Goal: Information Seeking & Learning: Learn about a topic

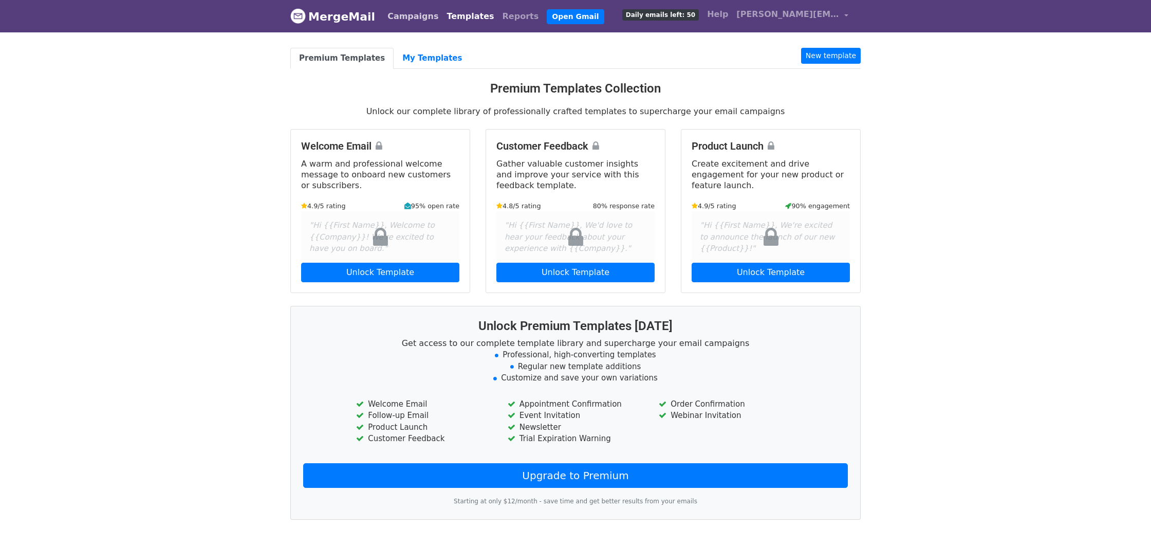
click at [392, 22] on link "Campaigns" at bounding box center [412, 16] width 59 height 21
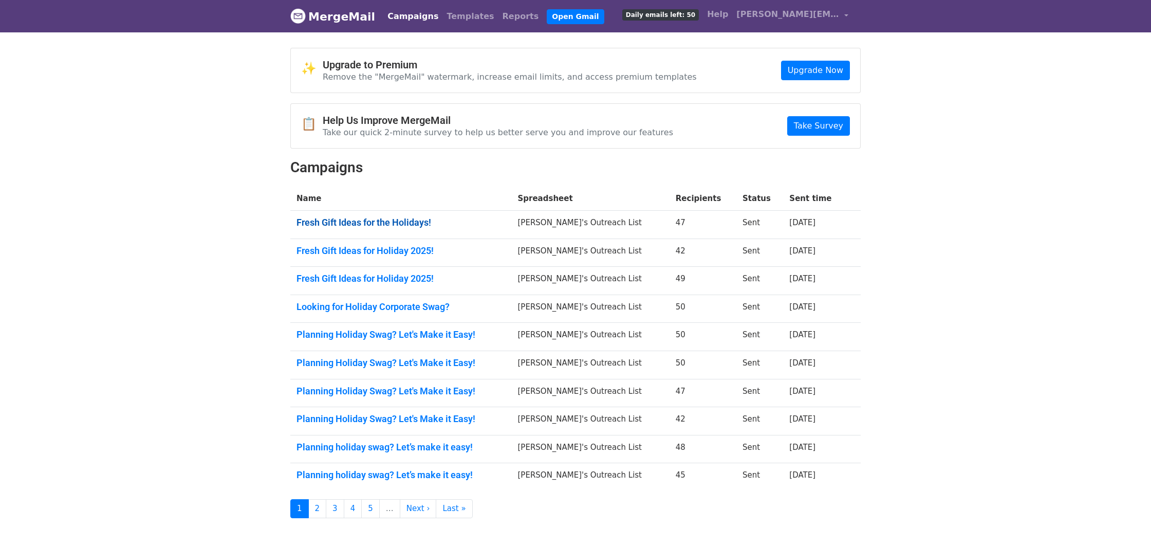
click at [375, 217] on link "Fresh Gift Ideas for the Holidays!" at bounding box center [400, 222] width 209 height 11
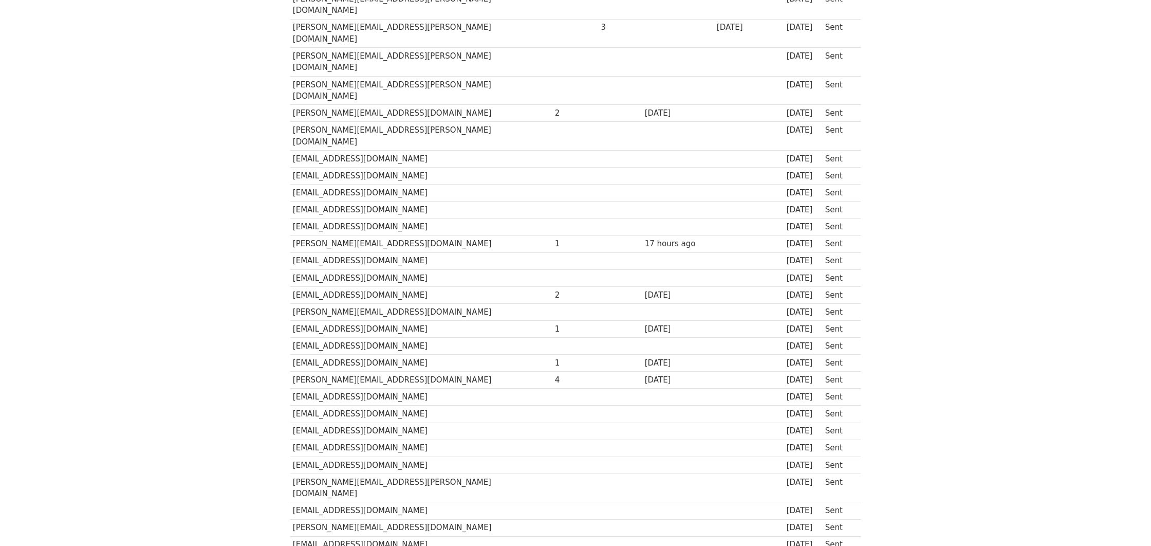
scroll to position [516, 0]
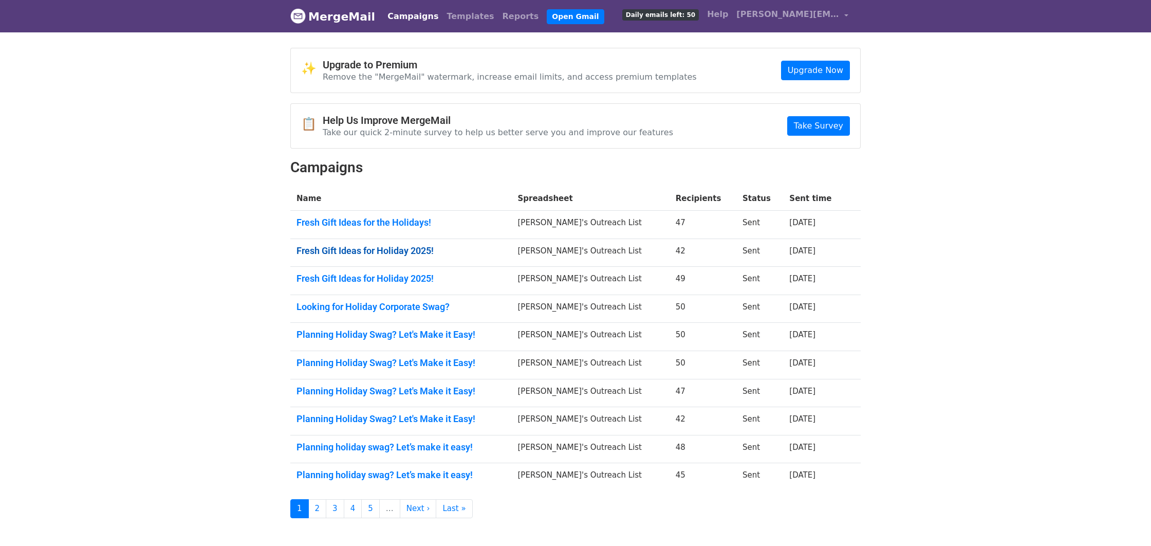
click at [394, 249] on link "Fresh Gift Ideas for Holiday 2025!" at bounding box center [400, 250] width 209 height 11
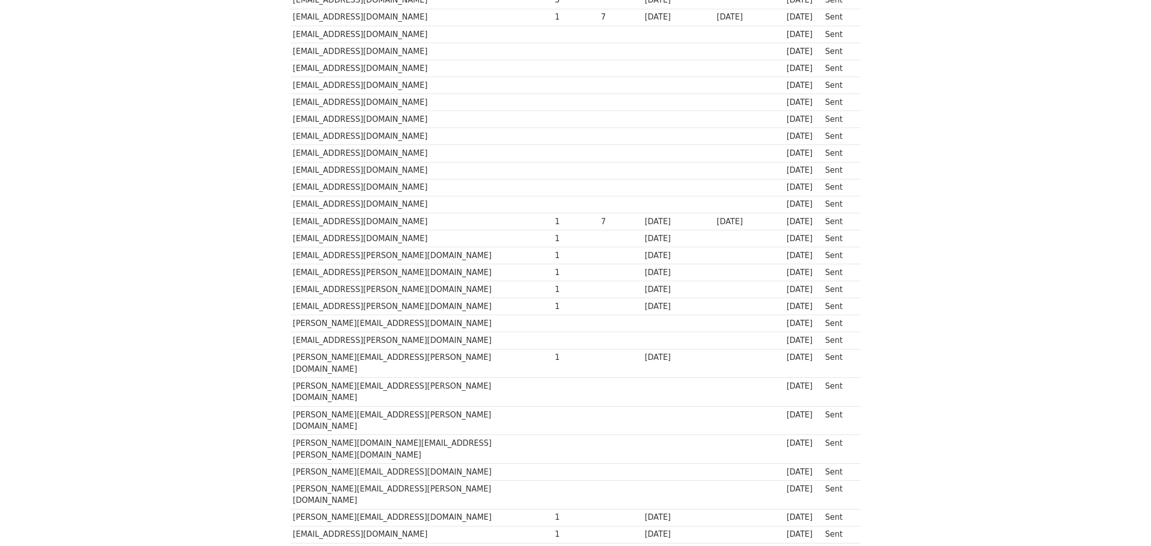
scroll to position [431, 0]
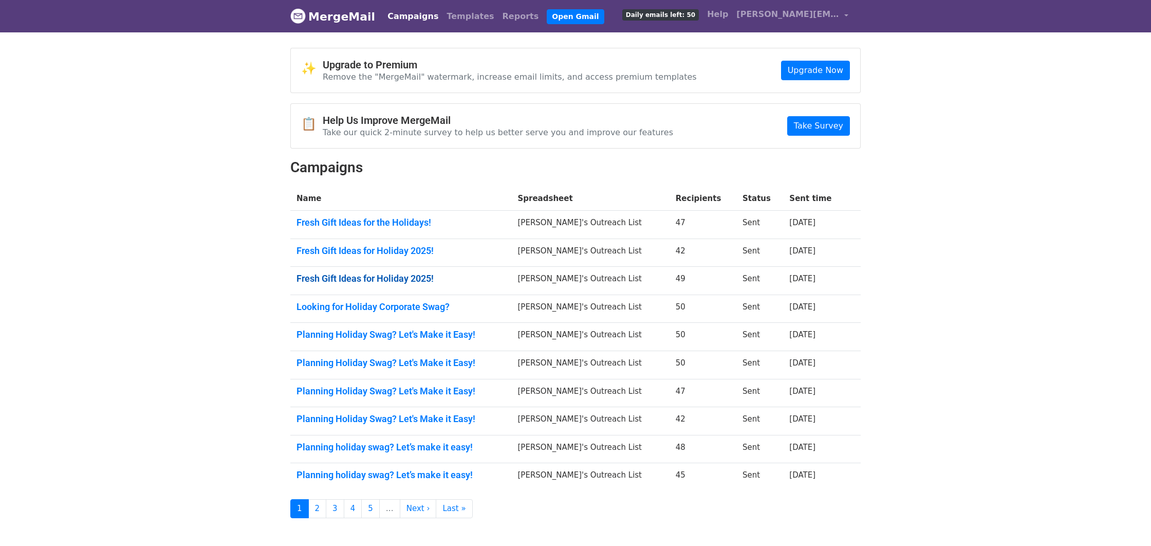
click at [399, 280] on link "Fresh Gift Ideas for Holiday 2025!" at bounding box center [400, 278] width 209 height 11
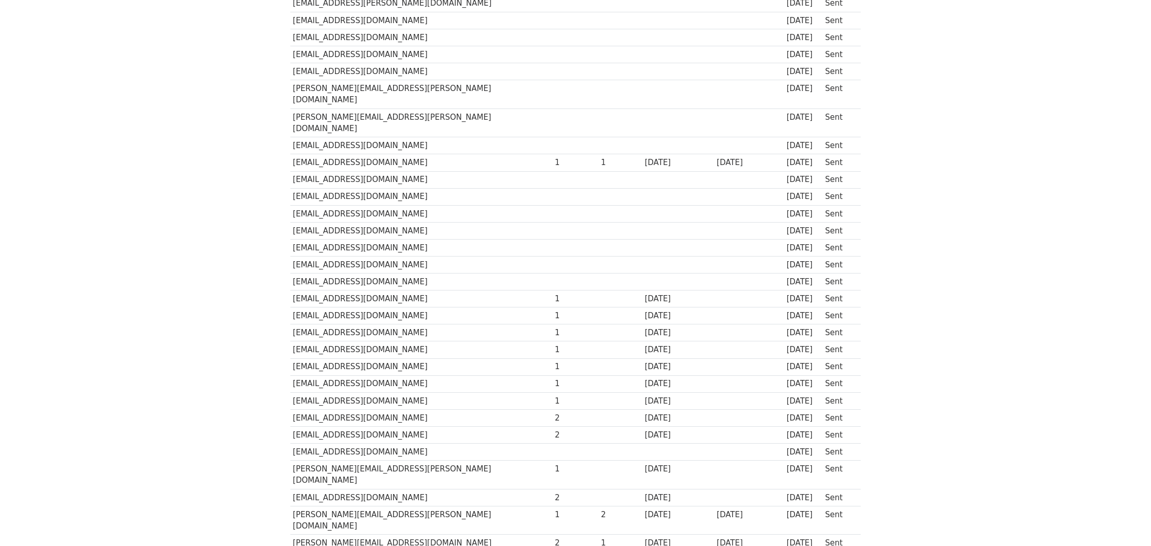
scroll to position [550, 0]
